Goal: Task Accomplishment & Management: Manage account settings

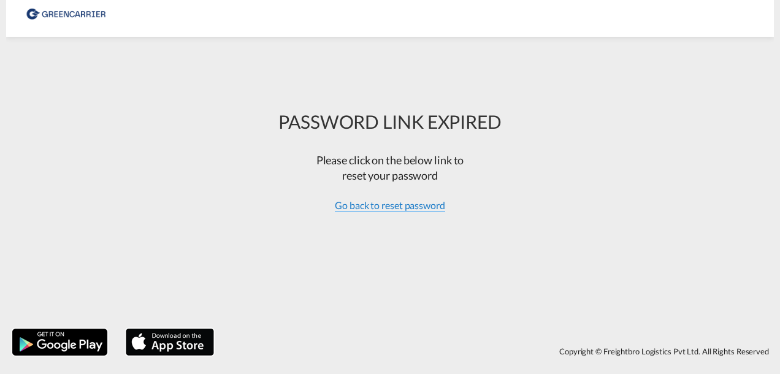
click at [374, 207] on span "Go back to reset password" at bounding box center [390, 205] width 110 height 12
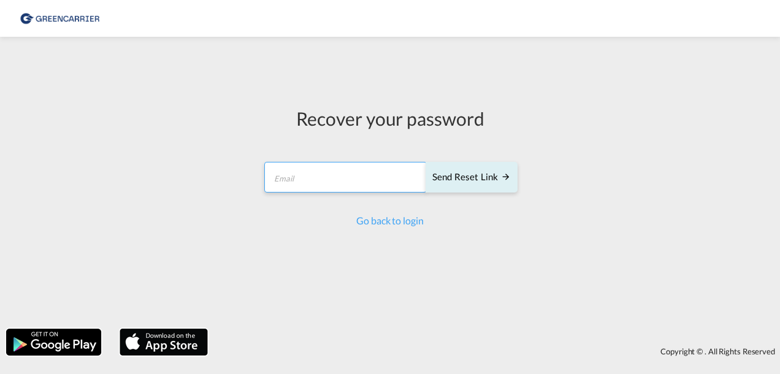
click at [323, 179] on input "email" at bounding box center [345, 177] width 163 height 31
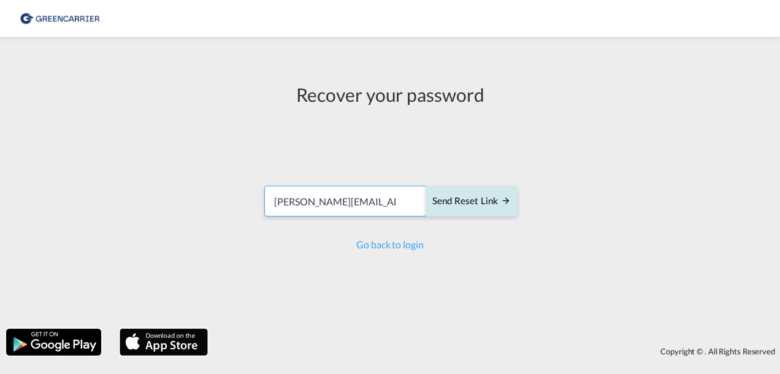
type input "[PERSON_NAME][EMAIL_ADDRESS][PERSON_NAME][PERSON_NAME][DOMAIN_NAME]"
click at [466, 196] on div "Send reset link" at bounding box center [472, 201] width 79 height 14
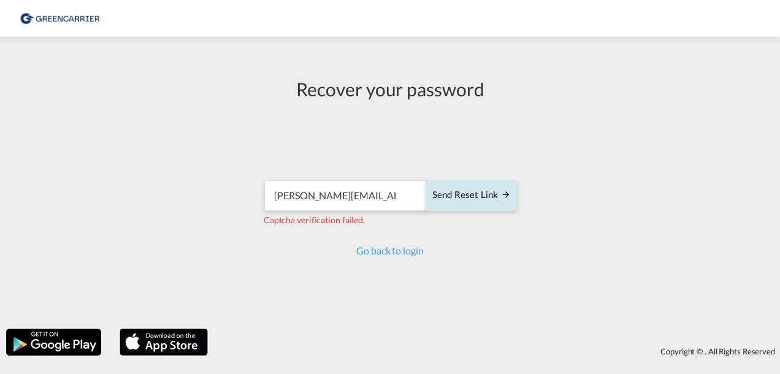
click at [497, 200] on div "Send reset link" at bounding box center [472, 195] width 79 height 14
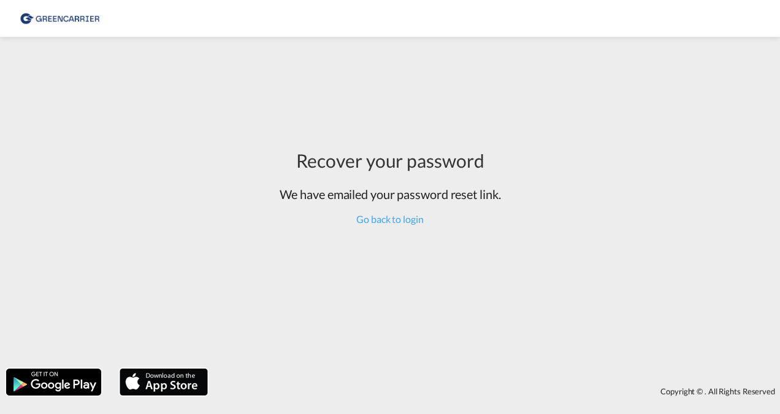
click at [164, 314] on div "Recover your password We have emailed your password reset link. Go back to login" at bounding box center [390, 202] width 780 height 319
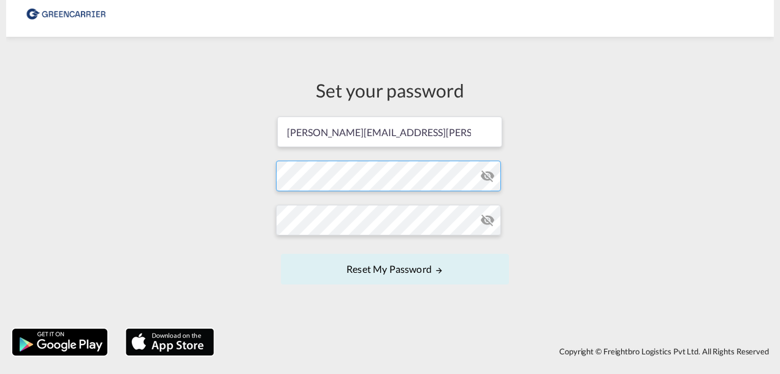
click at [340, 172] on form "[PERSON_NAME][EMAIL_ADDRESS][PERSON_NAME][PERSON_NAME][DOMAIN_NAME] Password mu…" at bounding box center [390, 201] width 228 height 173
click at [344, 172] on form "ann.leffler@hecksher.com Password must contain the following: A special charact…" at bounding box center [390, 201] width 228 height 173
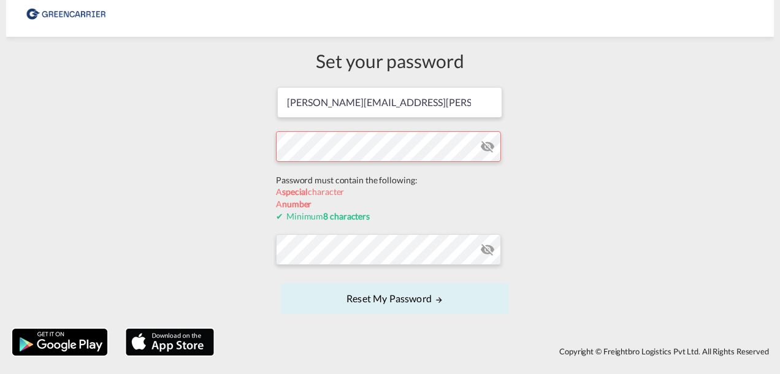
click at [340, 179] on form "ann.leffler@hecksher.com Password must contain the following: A special charact…" at bounding box center [390, 202] width 228 height 232
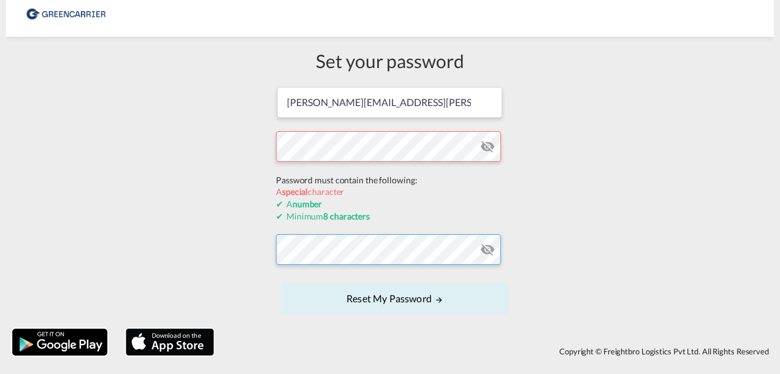
click at [344, 253] on form "ann.leffler@hecksher.com Password must contain the following: A special charact…" at bounding box center [390, 202] width 228 height 232
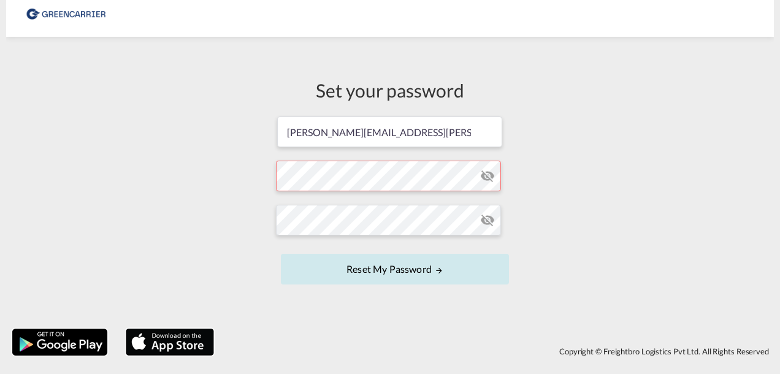
click at [403, 266] on button "Reset my password" at bounding box center [395, 269] width 228 height 31
click at [440, 271] on md-icon "UPDATE MY PASSWORD" at bounding box center [439, 270] width 9 height 9
click at [364, 271] on button "Reset my password" at bounding box center [395, 269] width 228 height 31
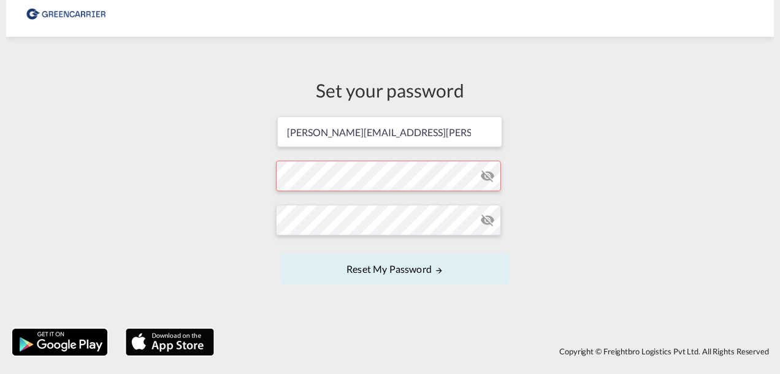
click at [409, 321] on div "Set your password ann.leffler@hecksher.com Password must contain the following:…" at bounding box center [390, 183] width 247 height 280
click at [264, 345] on div "Copyright © Freightbro Logistics Pvt Ltd. All Rights Reserved" at bounding box center [497, 351] width 554 height 21
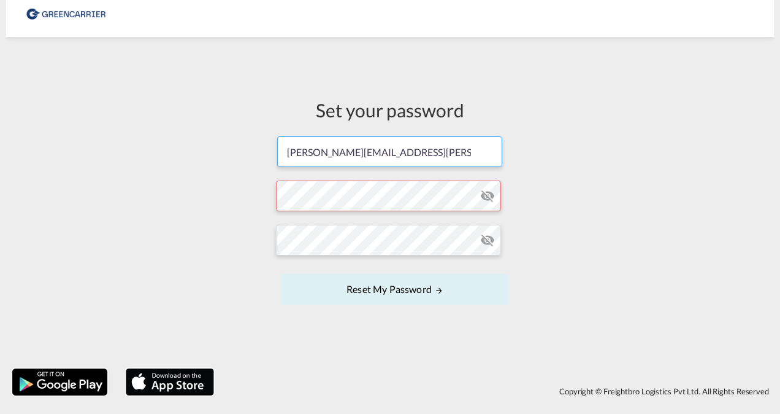
click at [412, 146] on input "[PERSON_NAME][EMAIL_ADDRESS][PERSON_NAME][PERSON_NAME][DOMAIN_NAME]" at bounding box center [389, 151] width 225 height 31
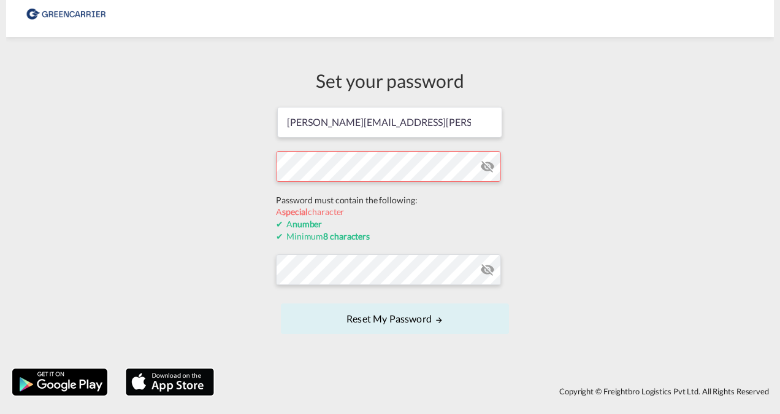
click at [375, 199] on form "ann.leffler@hecksher.com Password must contain the following: A special charact…" at bounding box center [390, 222] width 228 height 232
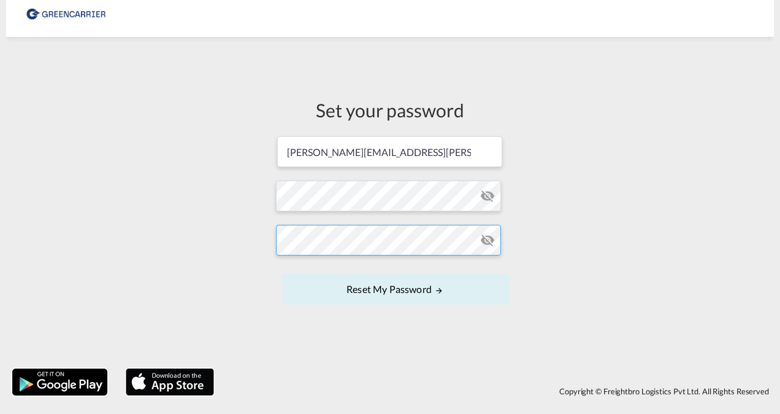
click at [366, 269] on form "ann.leffler@hecksher.com Password must contain the following: A special charact…" at bounding box center [390, 221] width 228 height 173
click at [485, 242] on md-icon "icon-eye-off" at bounding box center [487, 240] width 15 height 15
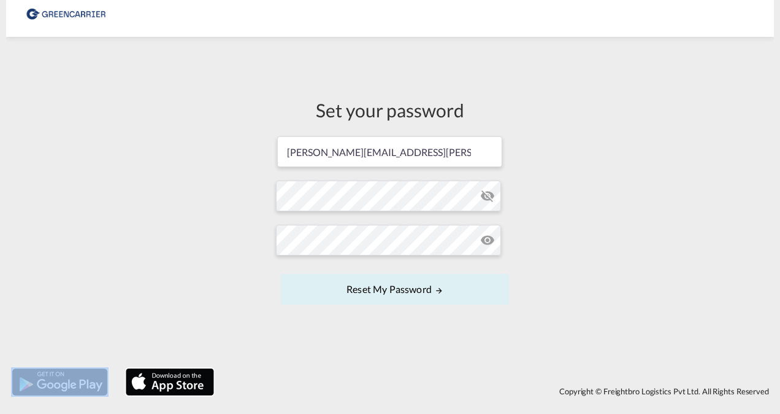
click at [485, 242] on md-icon "icon-eye-off" at bounding box center [487, 240] width 15 height 15
click at [485, 240] on md-icon "icon-eye-off" at bounding box center [487, 240] width 15 height 15
click at [488, 240] on md-icon "icon-eye-off" at bounding box center [487, 240] width 15 height 15
click at [488, 239] on md-icon "icon-eye-off" at bounding box center [487, 240] width 15 height 15
click at [487, 198] on md-icon "icon-eye-off" at bounding box center [487, 195] width 15 height 15
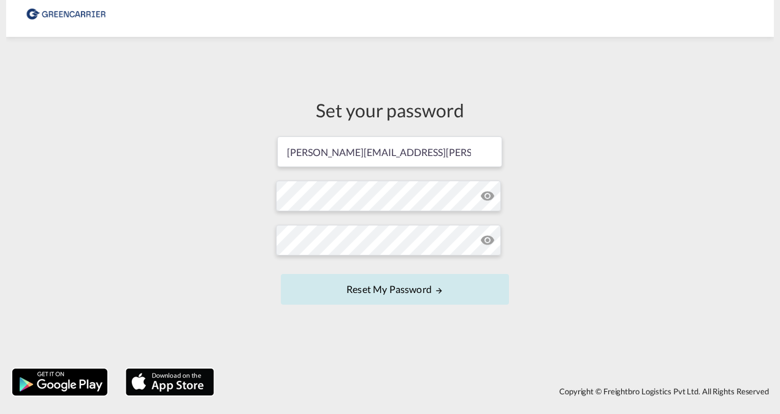
click at [428, 285] on button "Reset my password" at bounding box center [395, 289] width 228 height 31
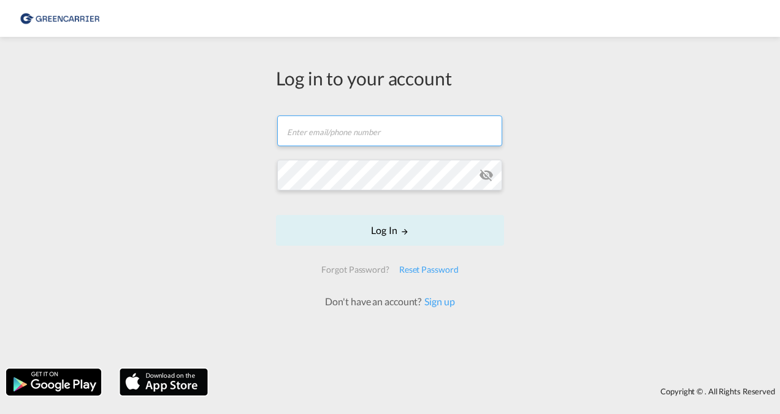
type input "[PERSON_NAME][EMAIL_ADDRESS][PERSON_NAME][PERSON_NAME][DOMAIN_NAME]"
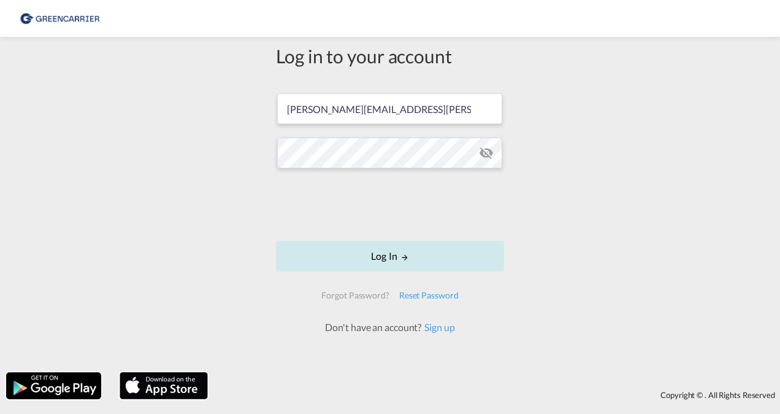
click at [399, 250] on button "Log In" at bounding box center [390, 256] width 228 height 31
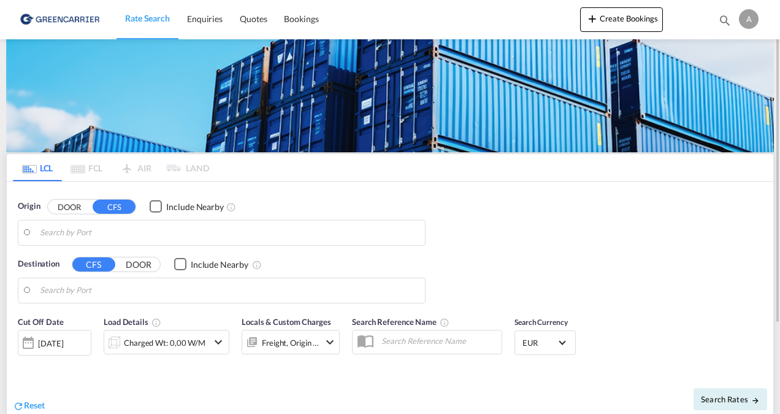
click at [744, 23] on div "A" at bounding box center [749, 19] width 20 height 20
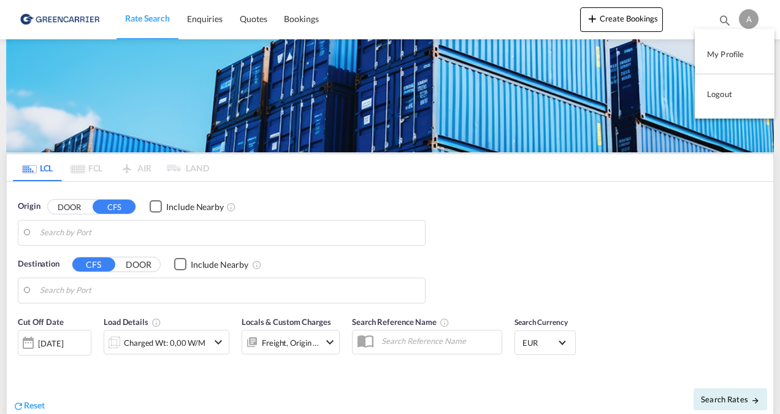
click at [732, 56] on button "My Profile" at bounding box center [735, 54] width 80 height 25
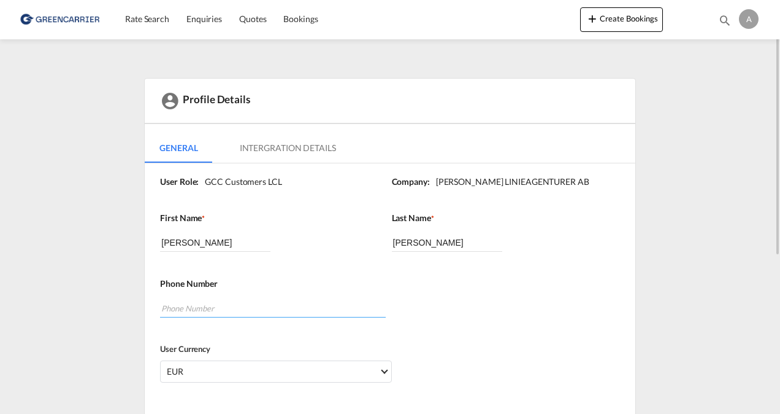
click at [229, 306] on input "tel" at bounding box center [272, 308] width 225 height 18
type input "0737061983"
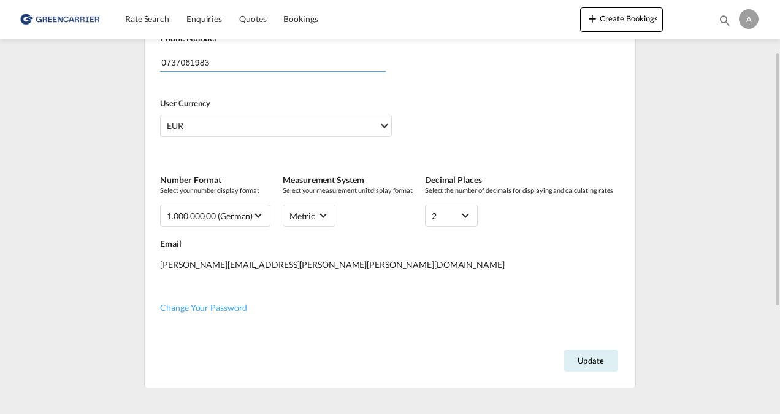
scroll to position [184, 0]
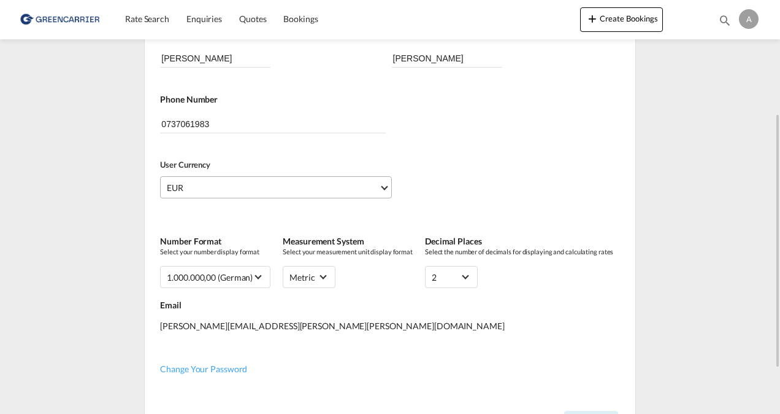
click at [384, 189] on span "Select Currency: € EUREuro" at bounding box center [384, 186] width 7 height 7
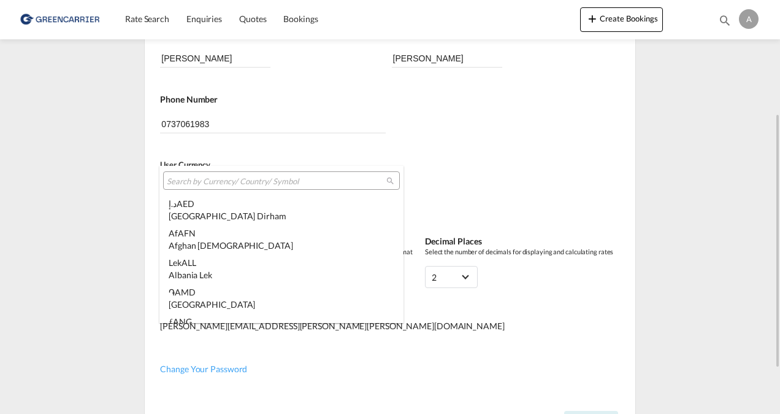
scroll to position [1232, 0]
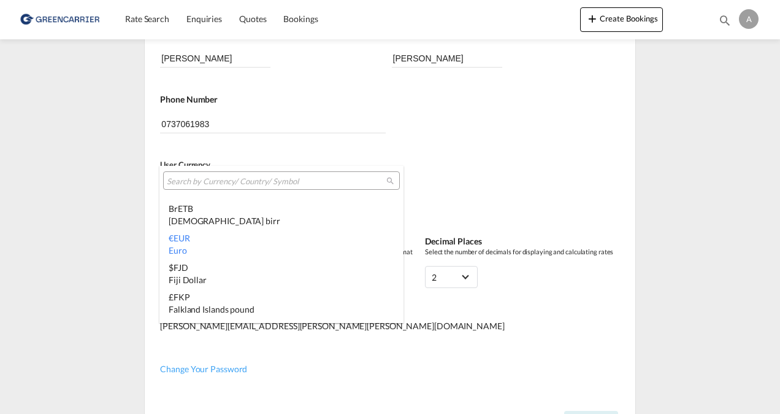
click at [508, 184] on md-backdrop at bounding box center [390, 207] width 780 height 414
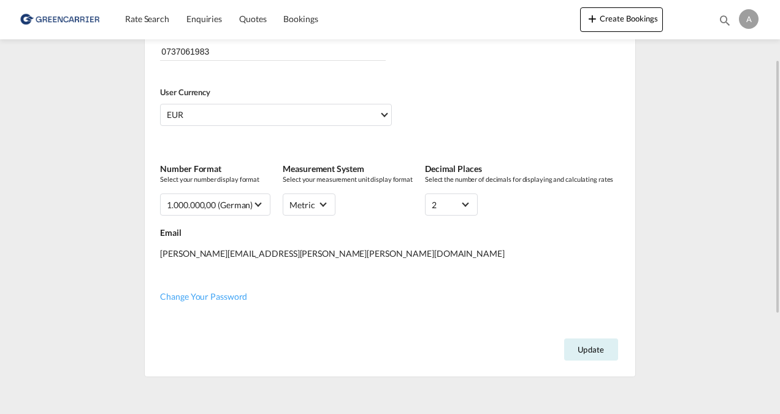
scroll to position [195, 0]
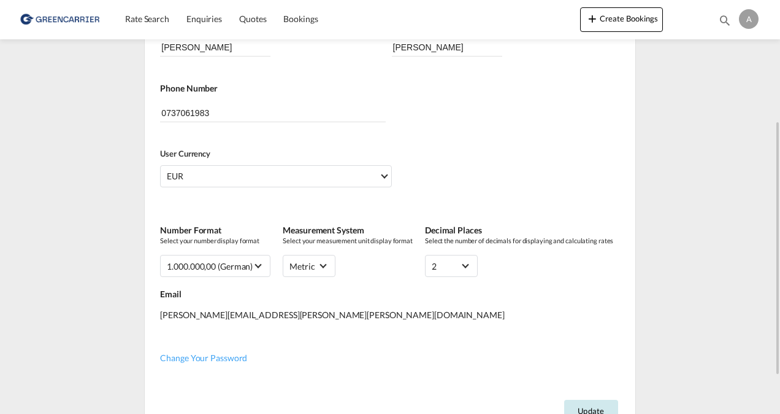
click at [569, 374] on button "Update" at bounding box center [591, 410] width 54 height 22
click at [17, 202] on div "Profile Details General Intergration Details General Intergration Details User …" at bounding box center [390, 160] width 768 height 555
